Goal: Navigation & Orientation: Find specific page/section

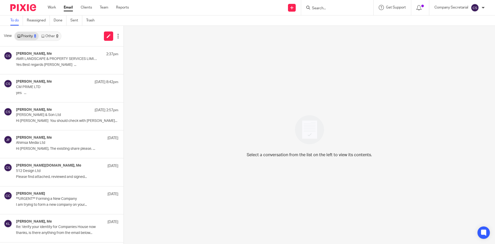
click at [27, 10] on img at bounding box center [23, 7] width 26 height 7
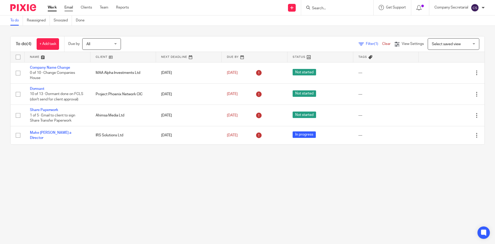
click at [71, 7] on link "Email" at bounding box center [68, 7] width 9 height 5
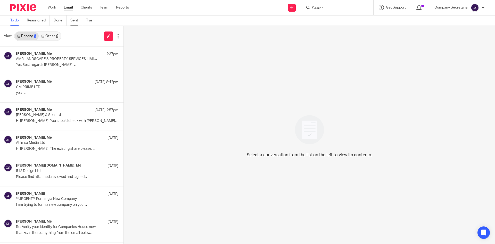
click at [74, 20] on link "Sent" at bounding box center [76, 20] width 12 height 10
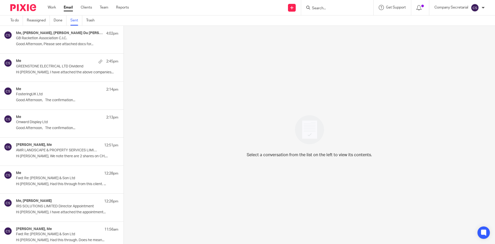
click at [71, 214] on div "Me, Keith Lesser 12:26pm IRS SOLUTIONS LIMITED Director Appointment Hi Keith, I…" at bounding box center [67, 207] width 102 height 17
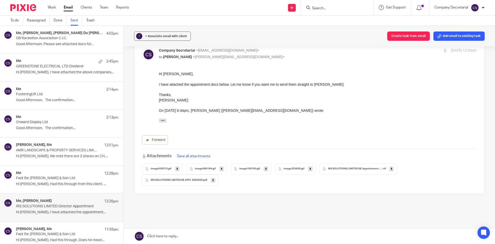
scroll to position [26, 0]
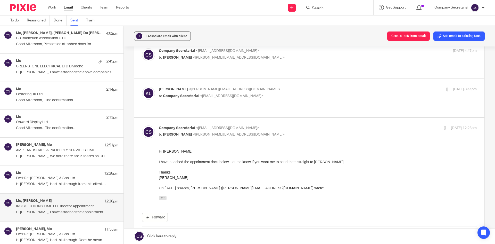
click at [17, 8] on img at bounding box center [23, 7] width 26 height 7
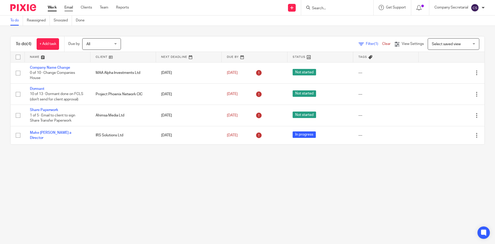
click at [67, 7] on link "Email" at bounding box center [68, 7] width 9 height 5
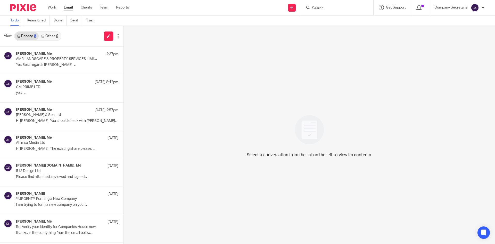
click at [27, 8] on img at bounding box center [23, 7] width 26 height 7
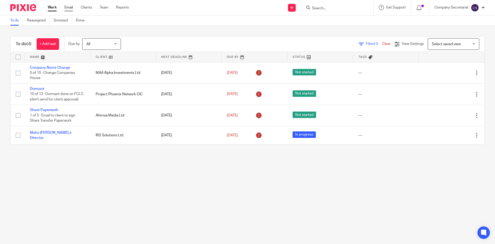
click at [71, 7] on link "Email" at bounding box center [68, 7] width 9 height 5
